Goal: Task Accomplishment & Management: Use online tool/utility

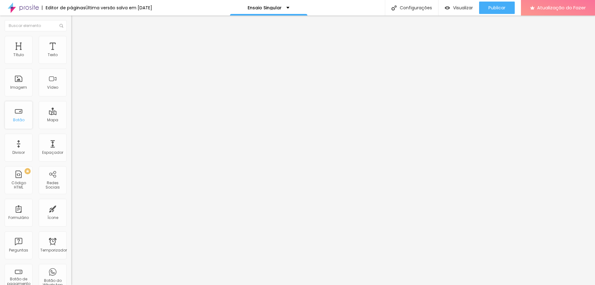
click at [17, 120] on font "Botão" at bounding box center [18, 119] width 11 height 5
click at [76, 24] on img "button" at bounding box center [78, 22] width 5 height 5
click at [18, 112] on div "Botão" at bounding box center [19, 115] width 28 height 28
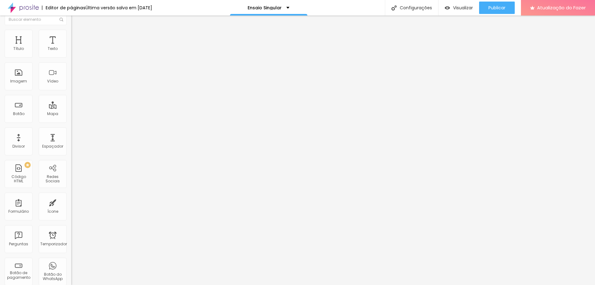
scroll to position [9, 0]
click at [20, 105] on div "Botão" at bounding box center [19, 106] width 28 height 28
click at [19, 104] on div "Botão" at bounding box center [19, 106] width 28 height 28
click at [20, 103] on div "Botão" at bounding box center [19, 106] width 28 height 28
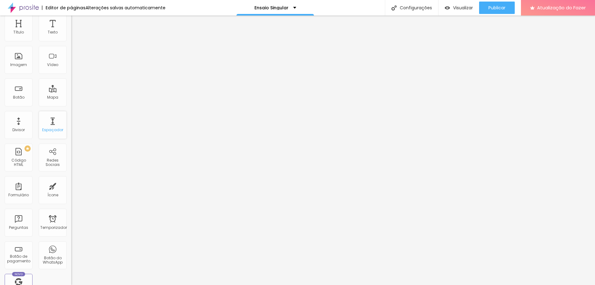
scroll to position [25, 0]
click at [50, 155] on font "Redes Sociais" at bounding box center [53, 160] width 14 height 10
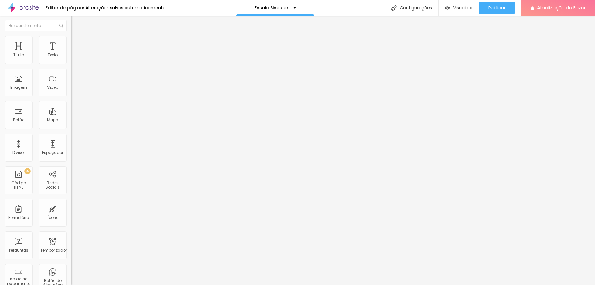
click at [71, 57] on div "TikTok" at bounding box center [106, 57] width 71 height 19
click at [71, 59] on div "TikTok" at bounding box center [106, 61] width 71 height 4
click at [71, 63] on img at bounding box center [73, 65] width 4 height 4
click at [71, 124] on font "Instagram" at bounding box center [81, 126] width 20 height 5
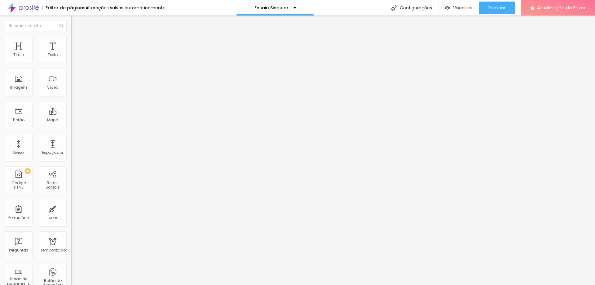
click at [71, 60] on div "Instagram Rede social TikTok Endereço URL https:// Abrir em uma nova aba" at bounding box center [106, 139] width 71 height 183
click at [71, 124] on font "Instagram" at bounding box center [81, 126] width 20 height 5
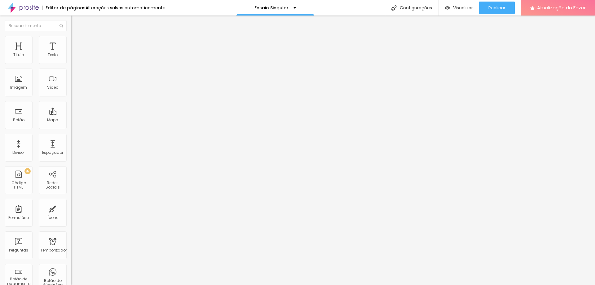
click at [71, 124] on font "Instagram" at bounding box center [81, 126] width 20 height 5
click at [71, 59] on div "Instagram Rede social TikTok Endereço URL https:// Abrir em uma nova aba" at bounding box center [106, 142] width 71 height 188
click at [71, 63] on div "Instagram Rede social TikTok Endereço URL https:// Abrir em uma nova aba" at bounding box center [106, 142] width 71 height 188
click at [71, 124] on font "Instagram" at bounding box center [81, 126] width 20 height 5
click at [71, 133] on div "TikTok" at bounding box center [106, 170] width 71 height 74
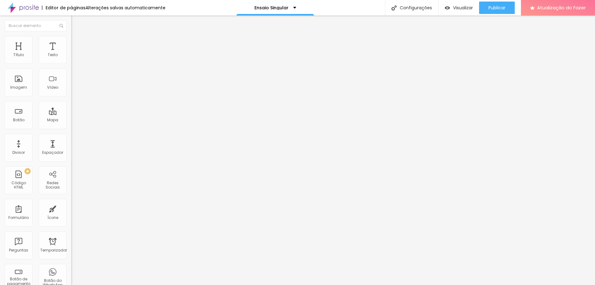
click at [71, 133] on div "TikTok" at bounding box center [106, 170] width 71 height 74
click at [71, 211] on input "https://" at bounding box center [108, 214] width 74 height 6
type input "[URL][DOMAIN_NAME]"
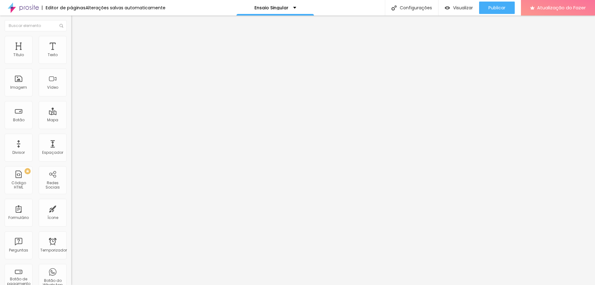
click at [71, 211] on input "[URL][DOMAIN_NAME]" at bounding box center [108, 214] width 74 height 6
click at [71, 40] on li "Estilo" at bounding box center [106, 39] width 71 height 6
click at [71, 42] on li "Avançado" at bounding box center [106, 45] width 71 height 6
click at [77, 42] on font "Estilo" at bounding box center [82, 39] width 10 height 5
type input "23"
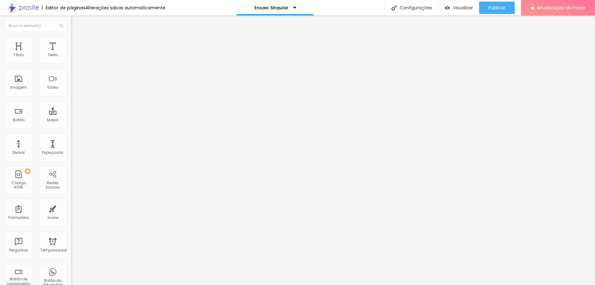
type input "23"
type input "24"
type input "25"
drag, startPoint x: 24, startPoint y: 66, endPoint x: 32, endPoint y: 65, distance: 8.1
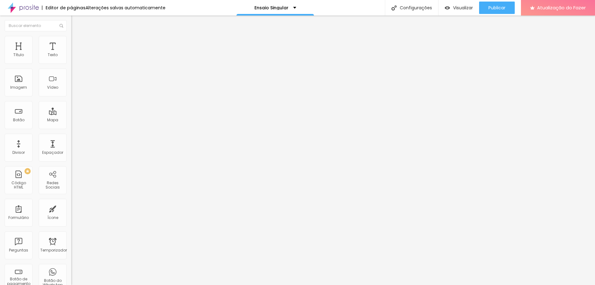
type input "25"
click at [71, 63] on input "range" at bounding box center [91, 61] width 40 height 5
type input "11"
click at [71, 79] on input "range" at bounding box center [91, 76] width 40 height 5
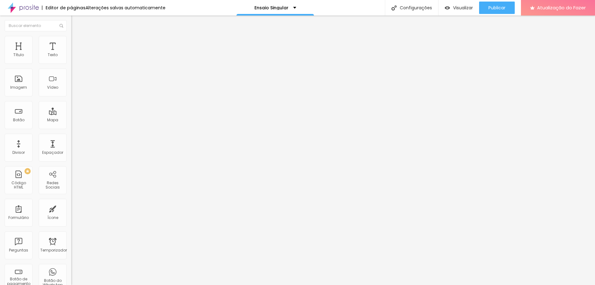
type input "9"
type input "10"
click at [71, 95] on input "range" at bounding box center [91, 92] width 40 height 5
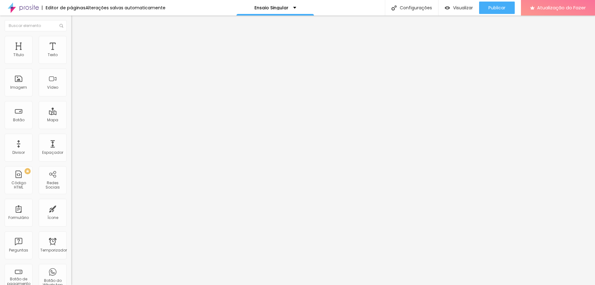
click at [77, 37] on font "Conteúdo" at bounding box center [86, 33] width 19 height 5
click at [71, 42] on img at bounding box center [74, 45] width 6 height 6
click at [71, 227] on input "text" at bounding box center [108, 230] width 74 height 6
type input "k"
click at [71, 35] on img at bounding box center [74, 33] width 6 height 6
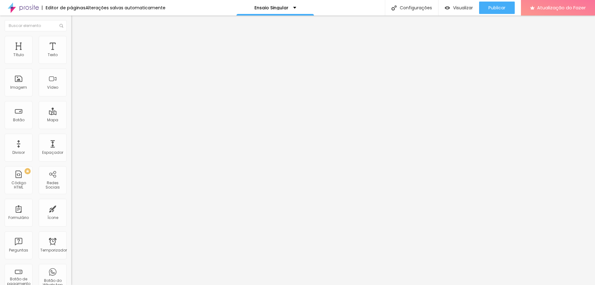
click at [71, 246] on img at bounding box center [73, 248] width 4 height 4
click at [71, 251] on img at bounding box center [73, 253] width 4 height 4
click at [76, 23] on img "button" at bounding box center [78, 22] width 5 height 5
click at [71, 40] on img at bounding box center [74, 39] width 6 height 6
click at [71, 42] on li "Avançado" at bounding box center [106, 45] width 71 height 6
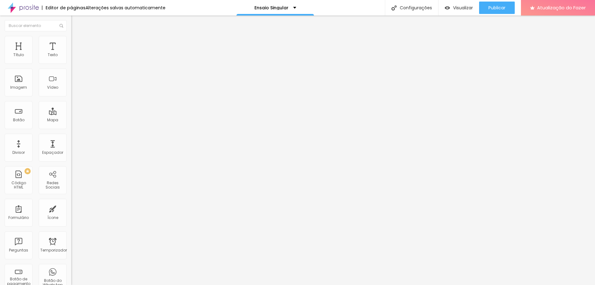
click at [76, 23] on img "button" at bounding box center [78, 22] width 5 height 5
click at [77, 42] on font "Estilo" at bounding box center [82, 39] width 10 height 5
click at [71, 42] on li "Avançado" at bounding box center [106, 45] width 71 height 6
click at [71, 40] on img at bounding box center [74, 39] width 6 height 6
click at [77, 37] on font "Conteúdo" at bounding box center [86, 33] width 19 height 5
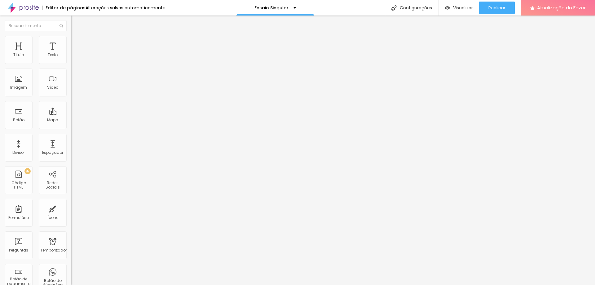
click at [71, 246] on div at bounding box center [106, 248] width 71 height 5
click at [71, 251] on img at bounding box center [73, 253] width 4 height 4
click at [492, 7] on font "Publicar" at bounding box center [496, 8] width 17 height 6
click at [477, 45] on font "Visualizar página" at bounding box center [469, 48] width 35 height 6
